Goal: Transaction & Acquisition: Purchase product/service

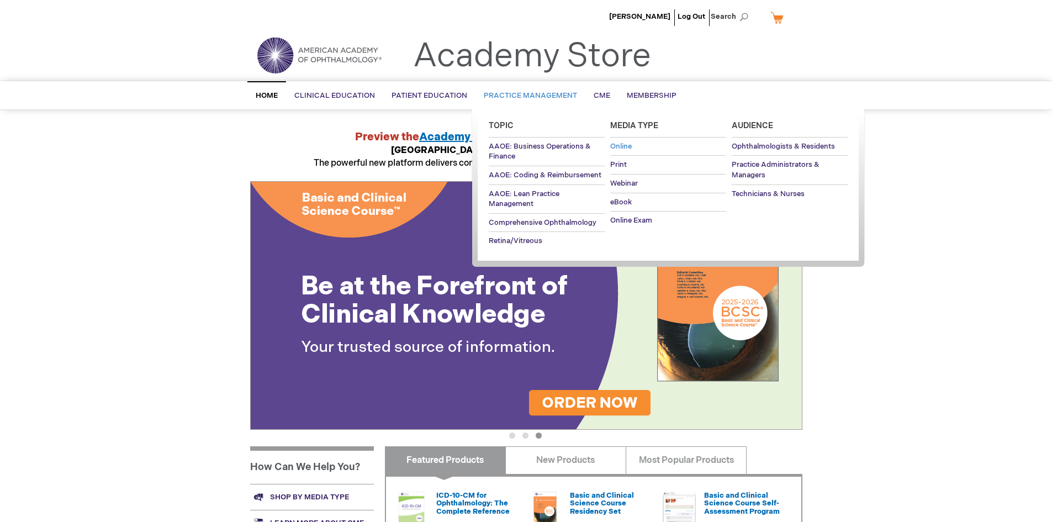
click at [631, 144] on span "Online" at bounding box center [621, 146] width 22 height 9
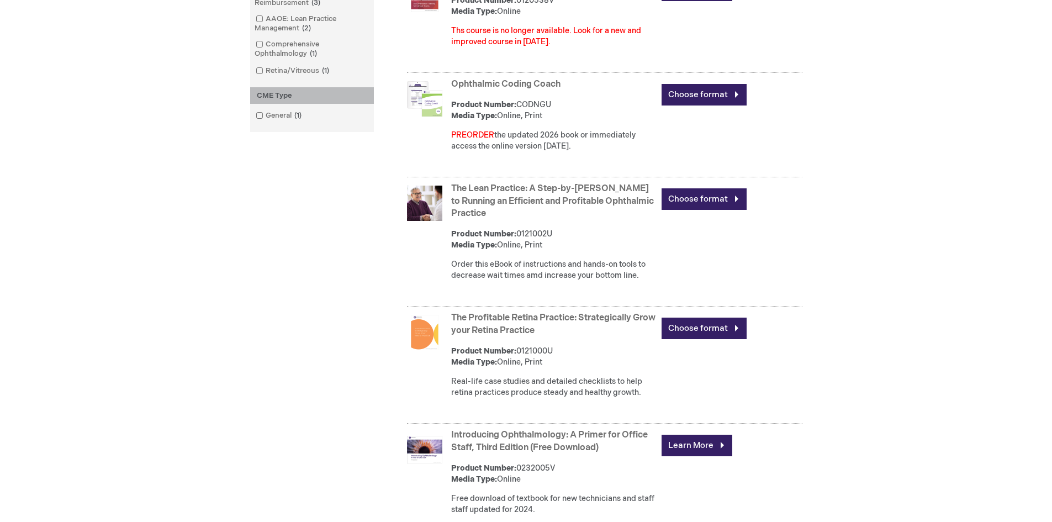
scroll to position [489, 0]
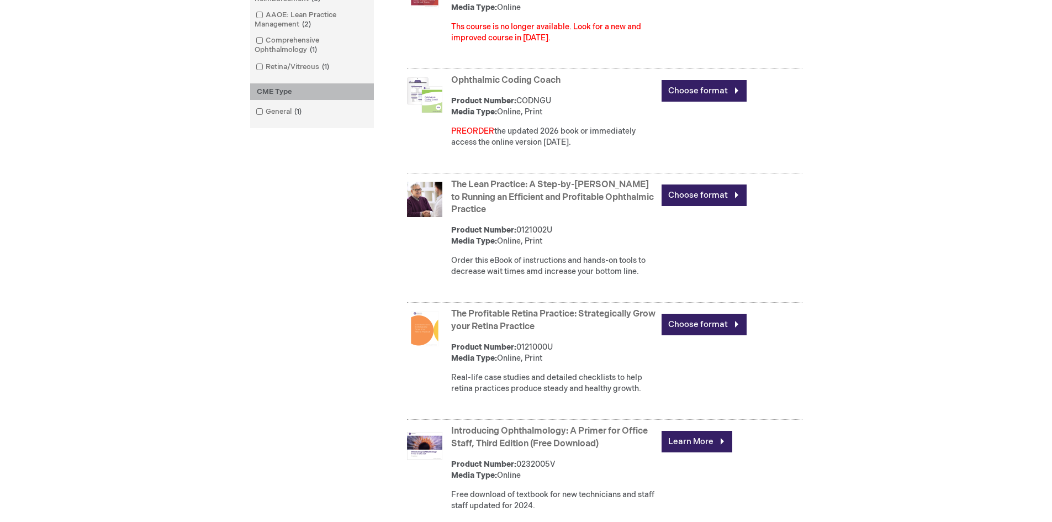
click at [514, 86] on link "Ophthalmic Coding Coach" at bounding box center [505, 80] width 109 height 10
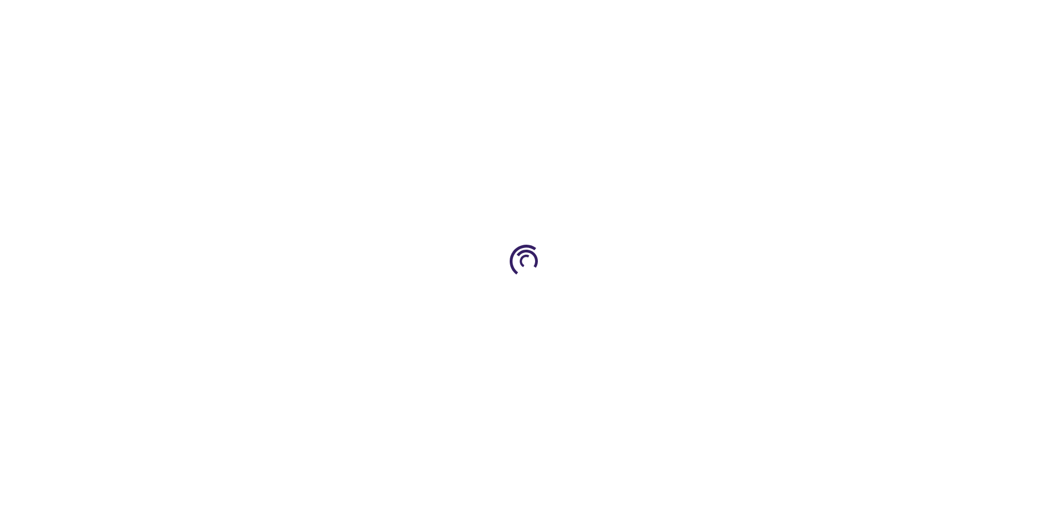
type input "0"
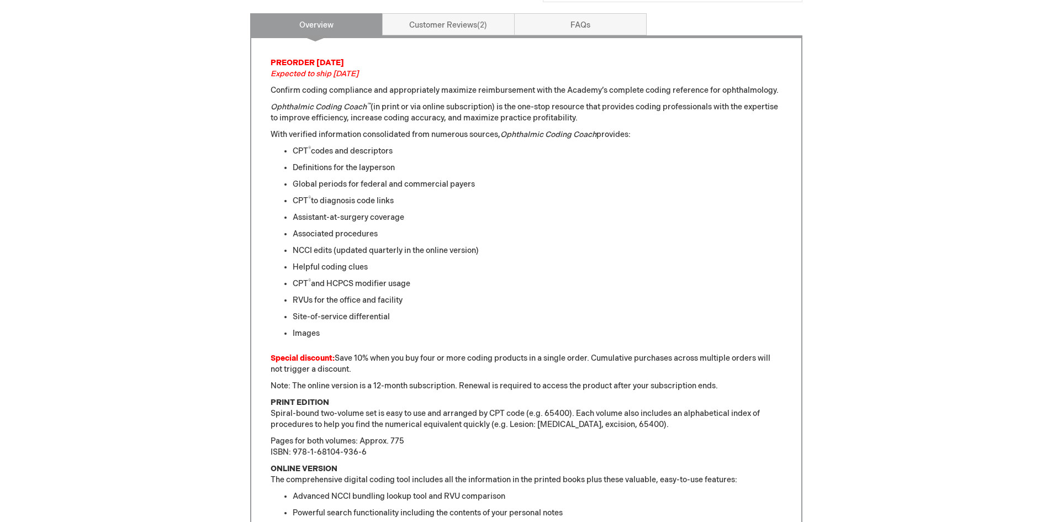
scroll to position [225, 0]
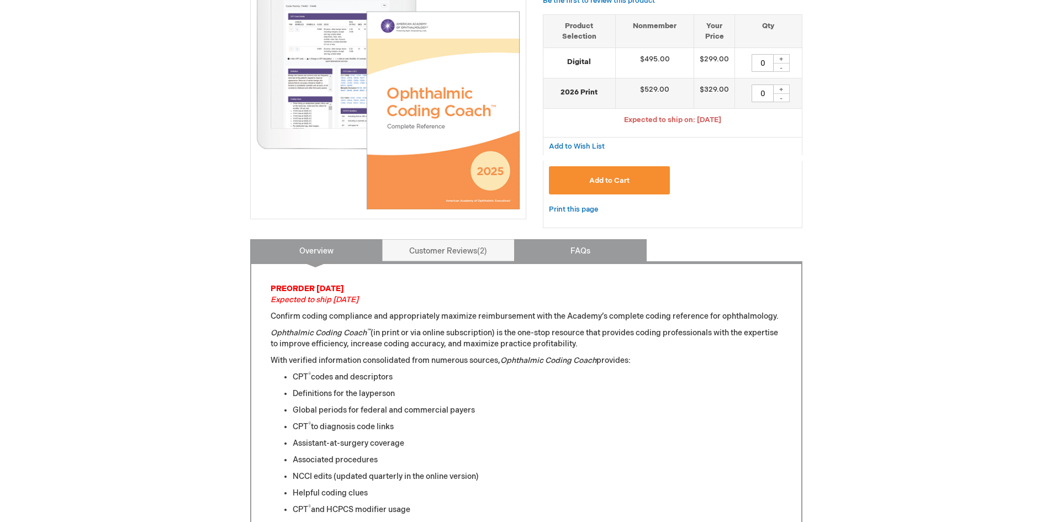
click at [565, 251] on link "FAQs" at bounding box center [580, 250] width 132 height 22
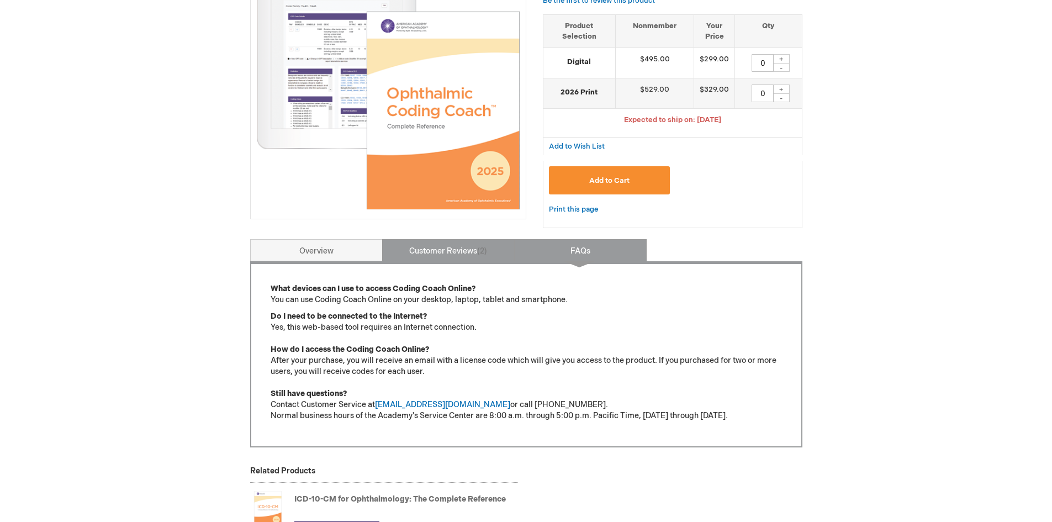
click at [457, 251] on link "Customer Reviews 2" at bounding box center [448, 250] width 132 height 22
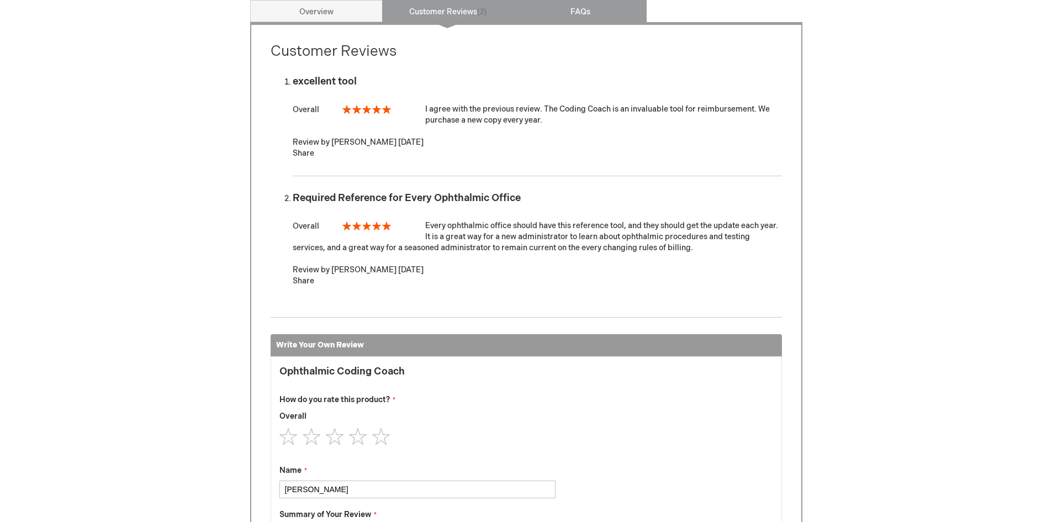
click at [609, 7] on link "FAQs" at bounding box center [580, 11] width 132 height 22
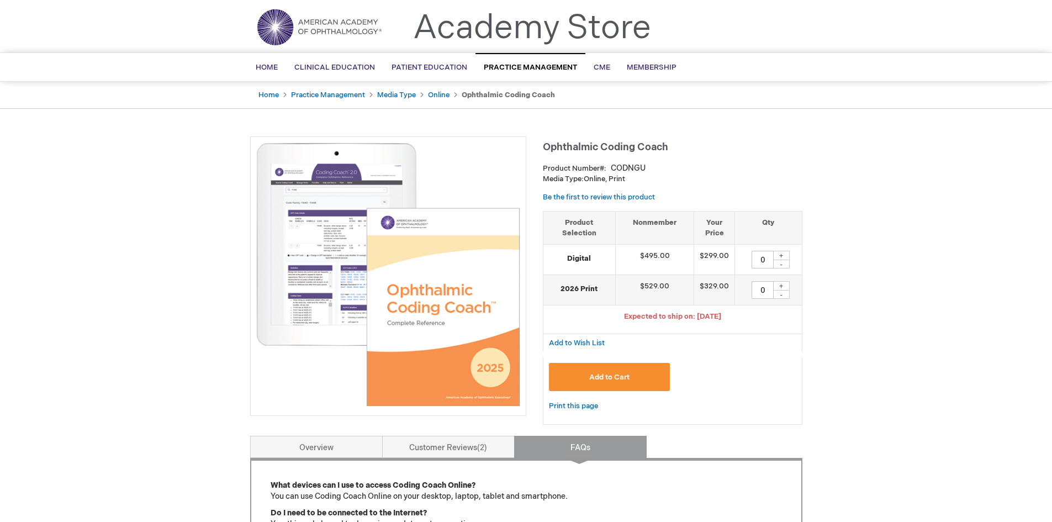
scroll to position [0, 0]
